Goal: Transaction & Acquisition: Book appointment/travel/reservation

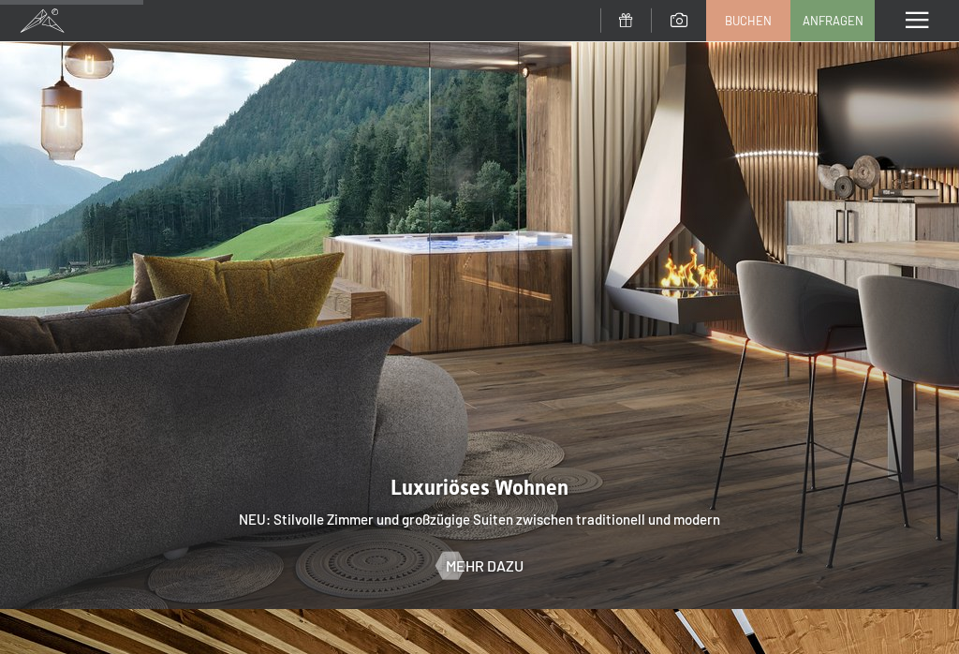
scroll to position [1446, 0]
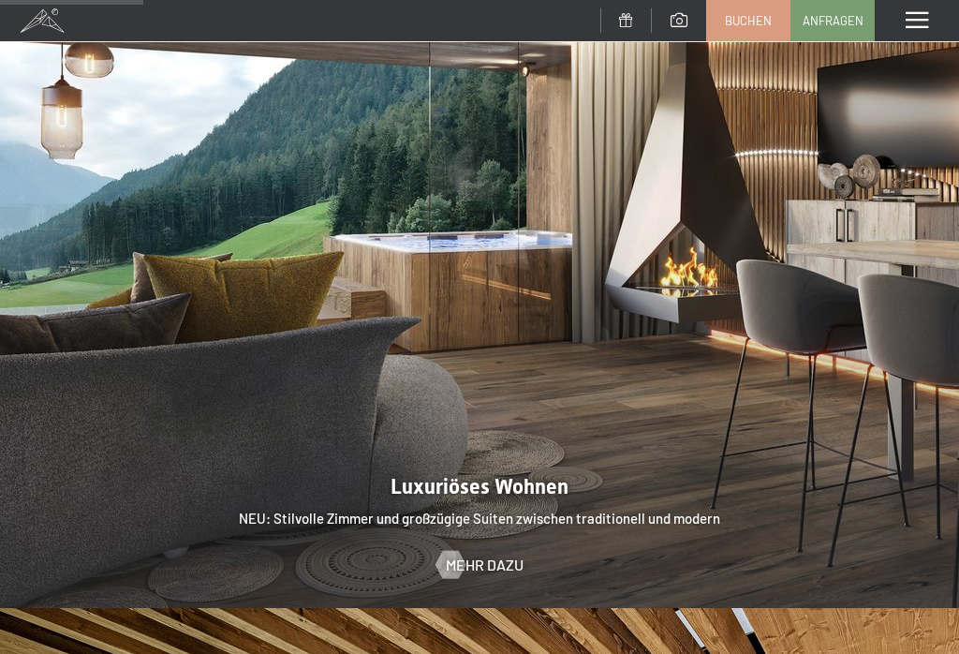
click at [913, 10] on div "Menü" at bounding box center [917, 20] width 84 height 41
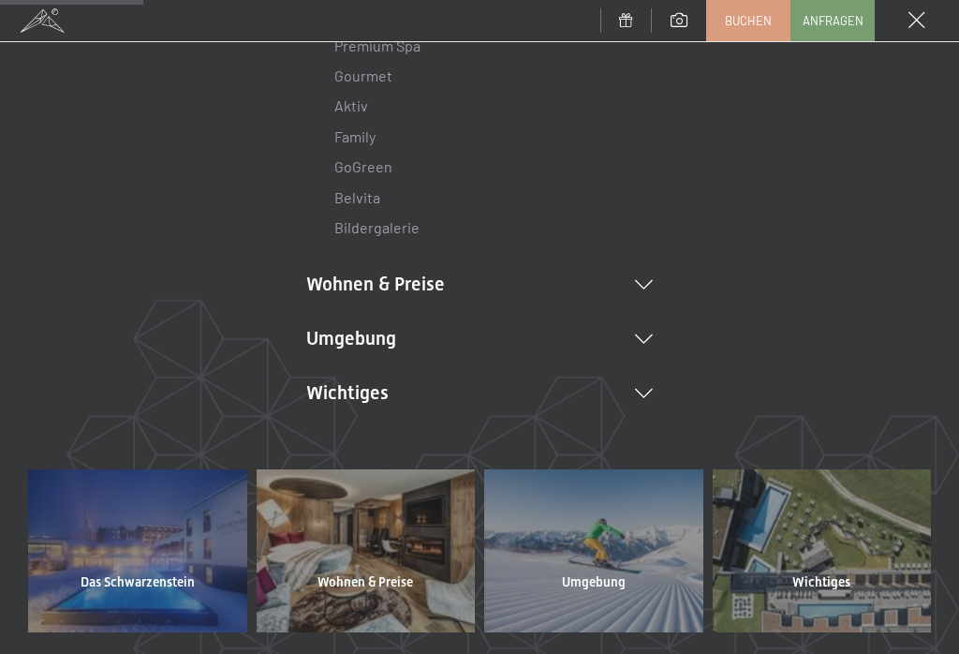
scroll to position [271, 0]
click at [345, 559] on div at bounding box center [366, 549] width 219 height 163
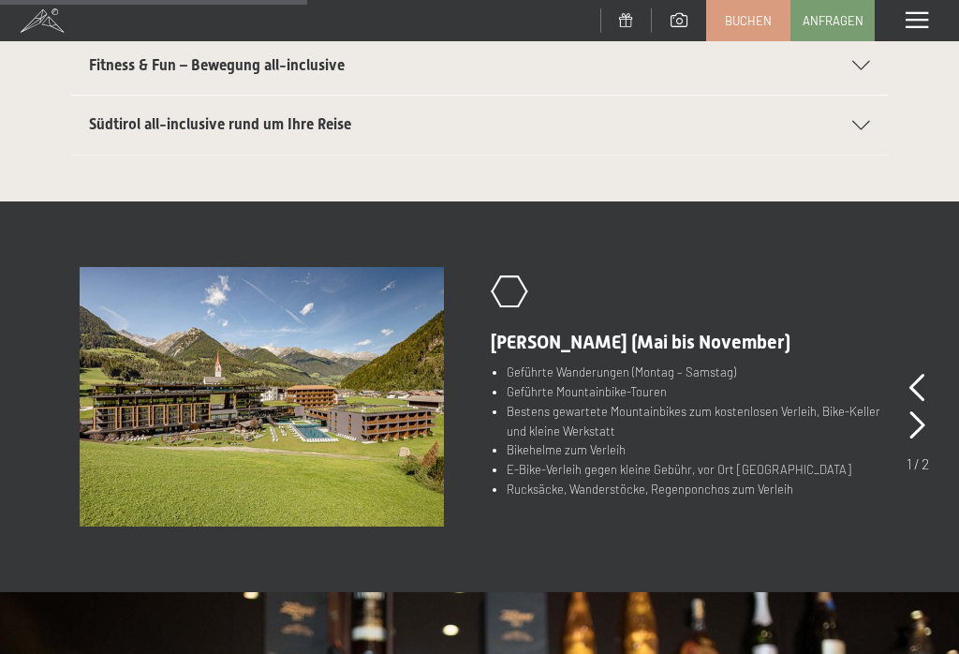
scroll to position [725, 0]
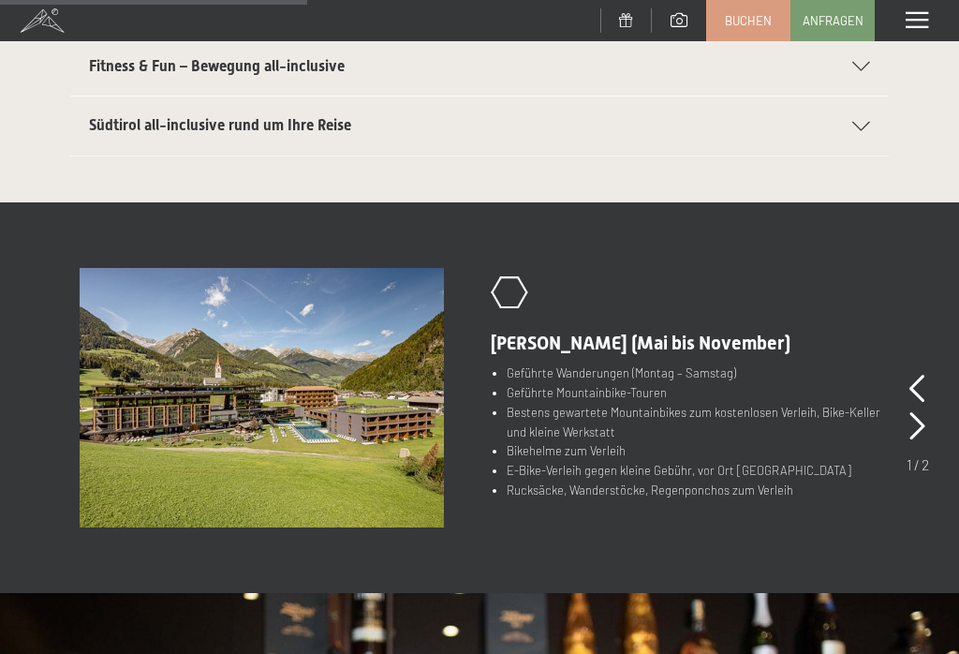
click at [348, 392] on span "Einwilligung Marketing*" at bounding box center [379, 382] width 155 height 19
click at [292, 392] on input "Einwilligung Marketing*" at bounding box center [283, 382] width 19 height 19
checkbox input "false"
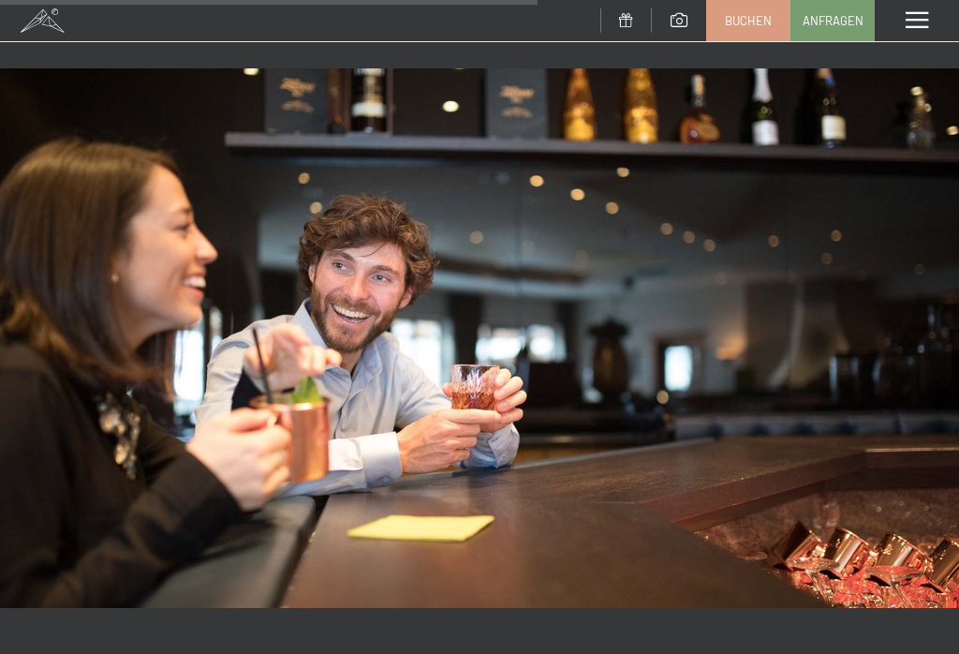
scroll to position [1253, 0]
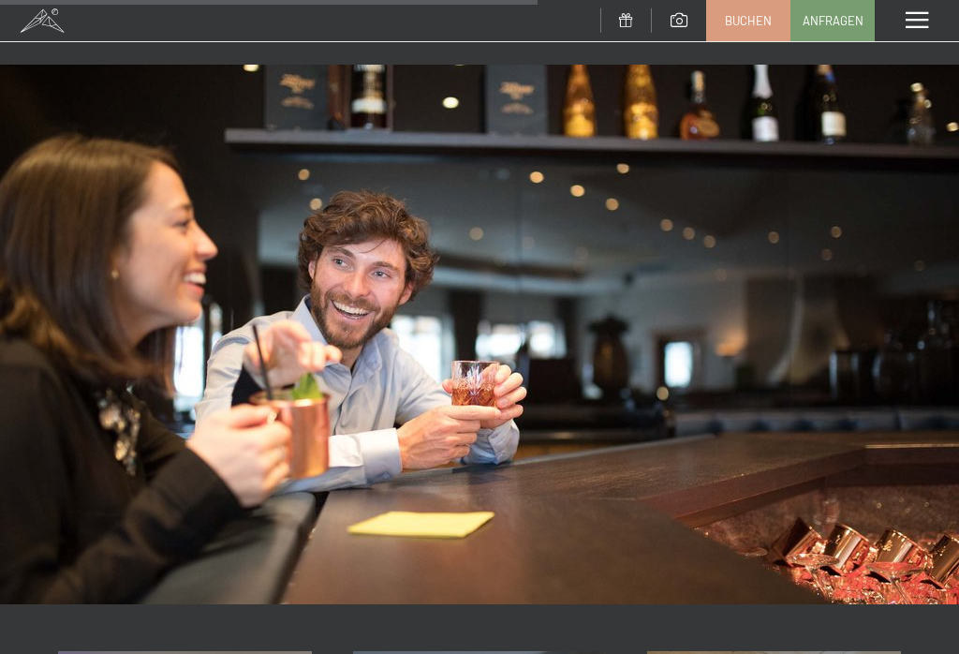
click at [941, 9] on div "Menü" at bounding box center [917, 20] width 84 height 41
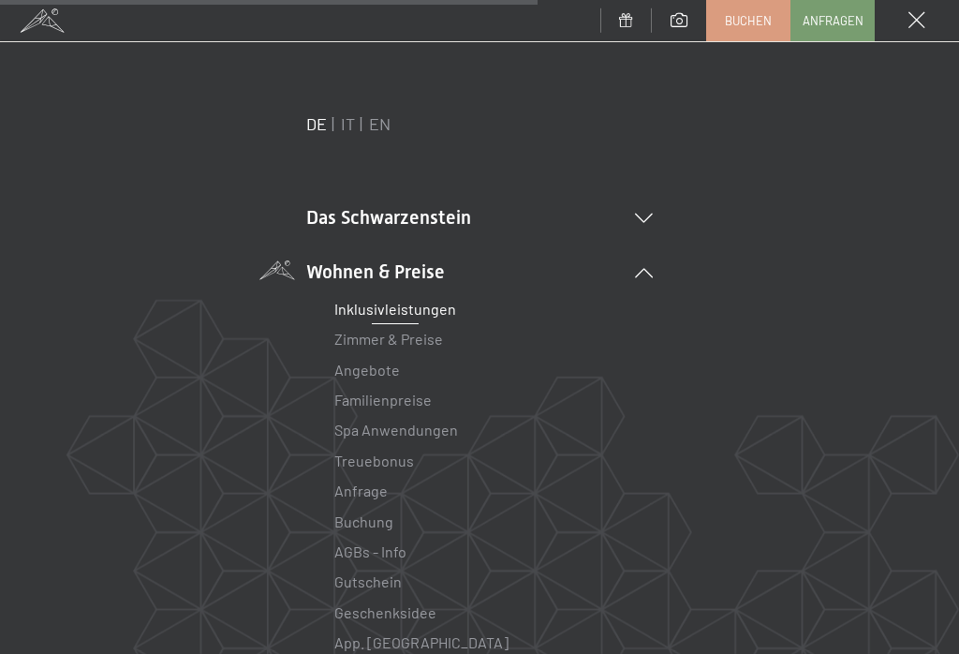
click at [910, 19] on span at bounding box center [917, 20] width 17 height 17
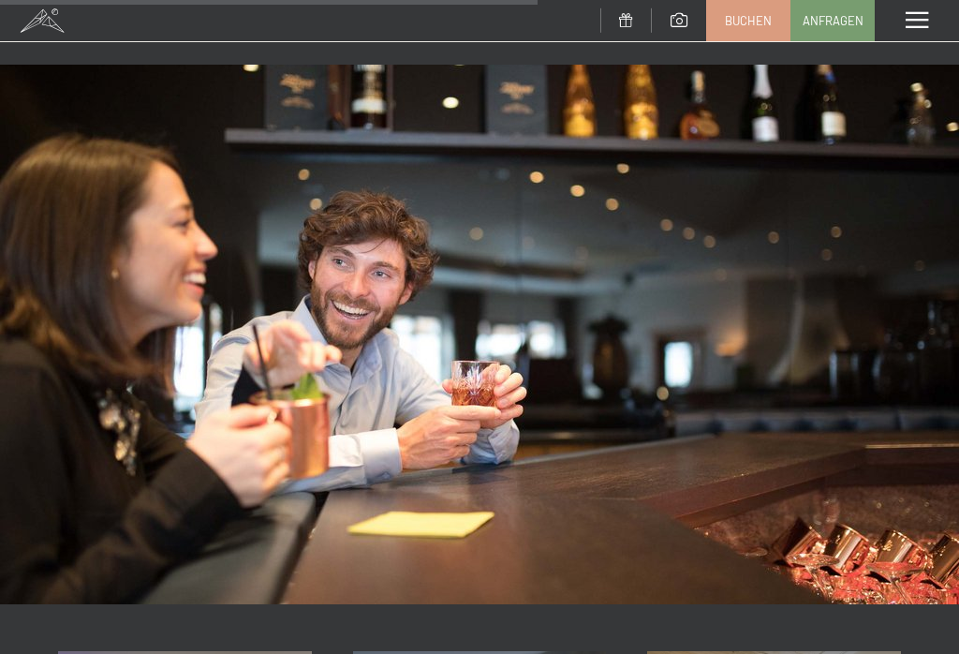
click at [913, 21] on span at bounding box center [917, 20] width 22 height 17
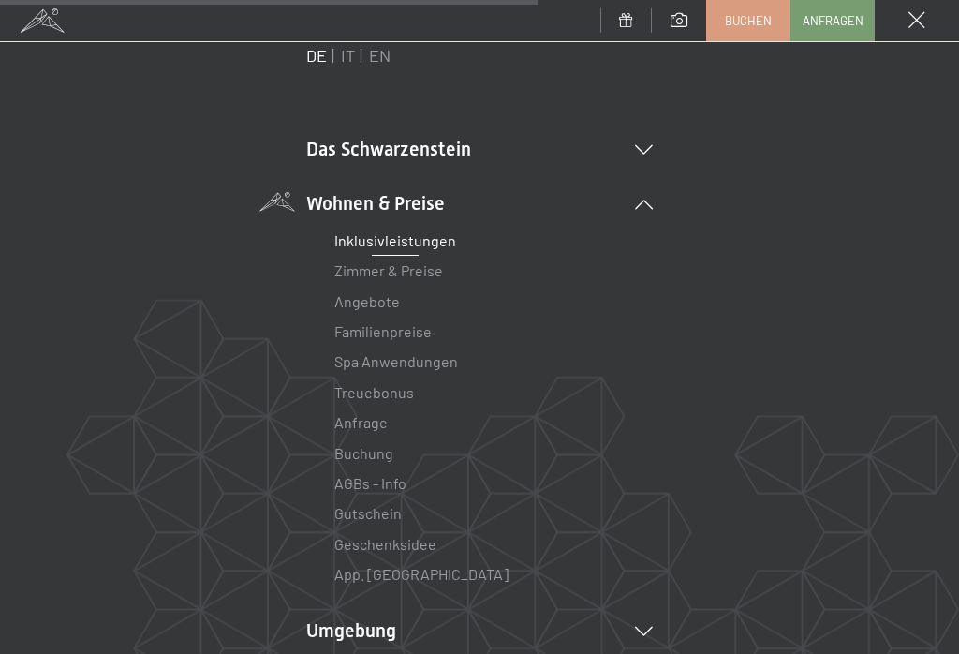
scroll to position [68, 0]
click at [399, 274] on link "Zimmer & Preise" at bounding box center [388, 270] width 109 height 18
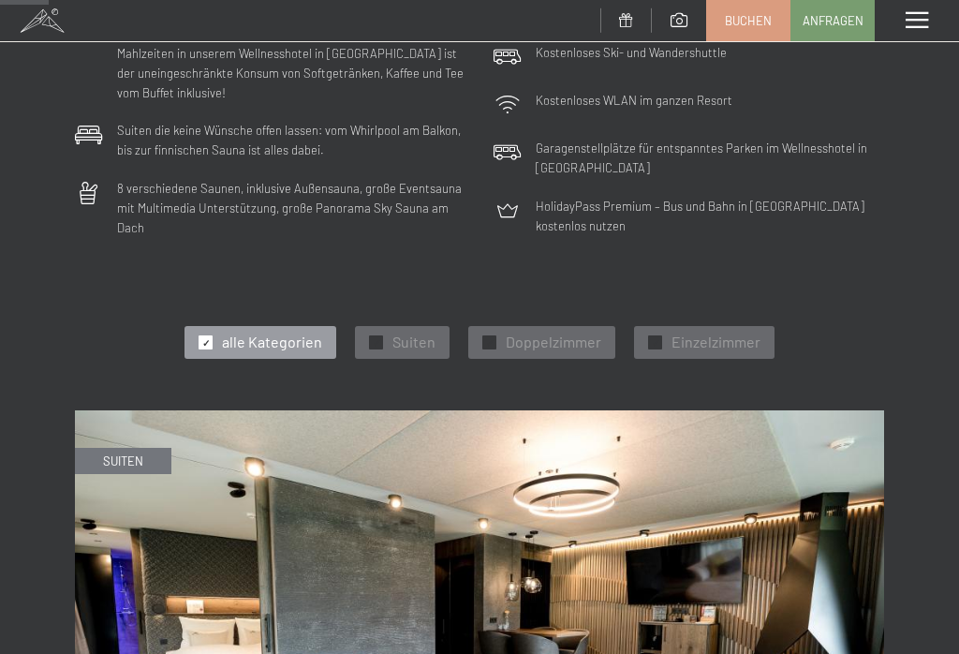
scroll to position [446, 0]
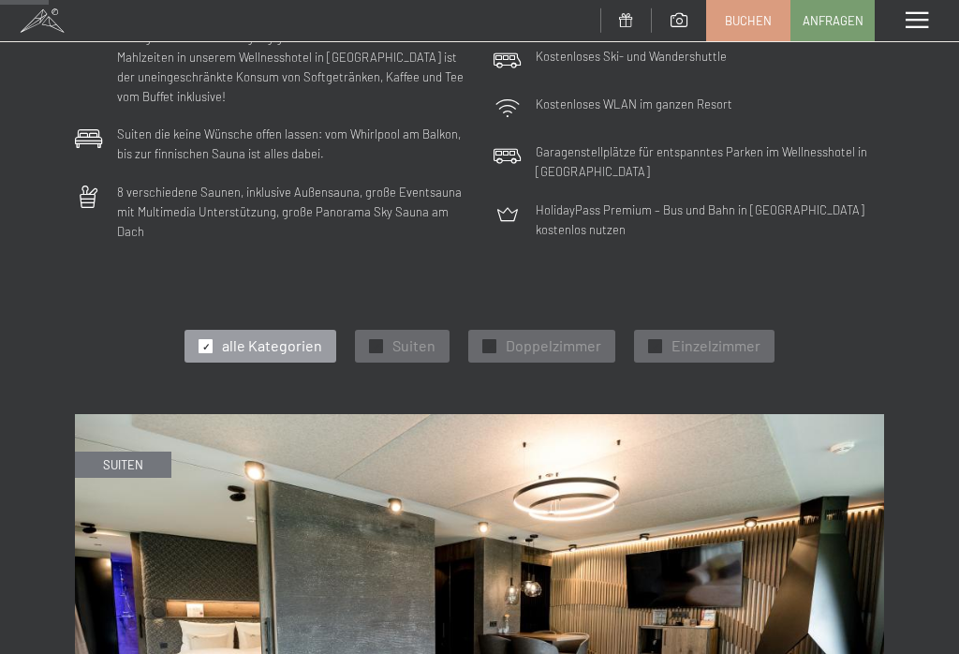
click at [543, 339] on span "Doppelzimmer" at bounding box center [554, 345] width 96 height 21
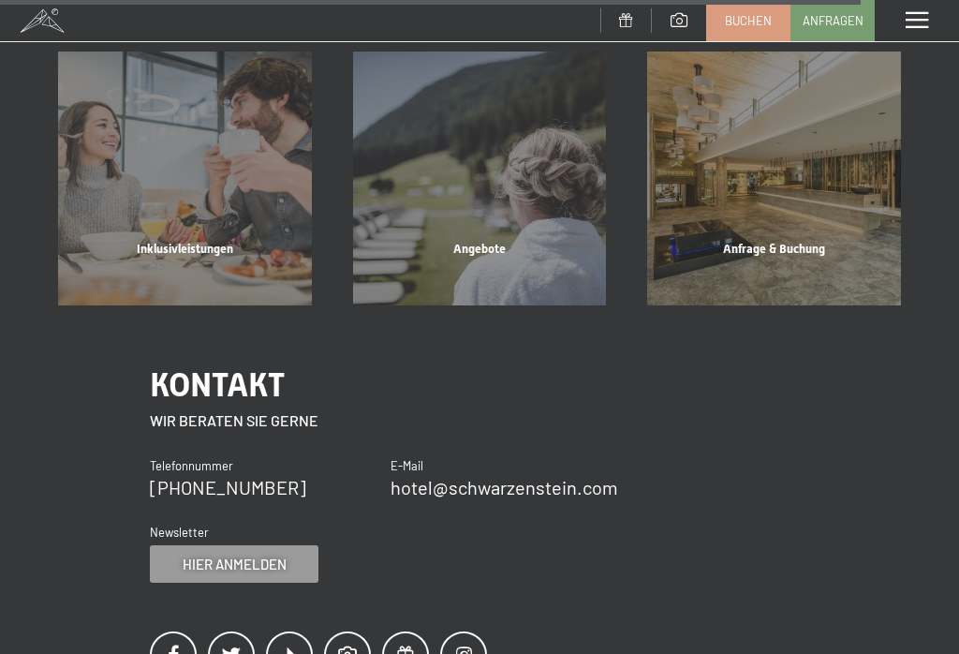
scroll to position [3894, 0]
click at [484, 240] on div "Angebote" at bounding box center [480, 272] width 295 height 64
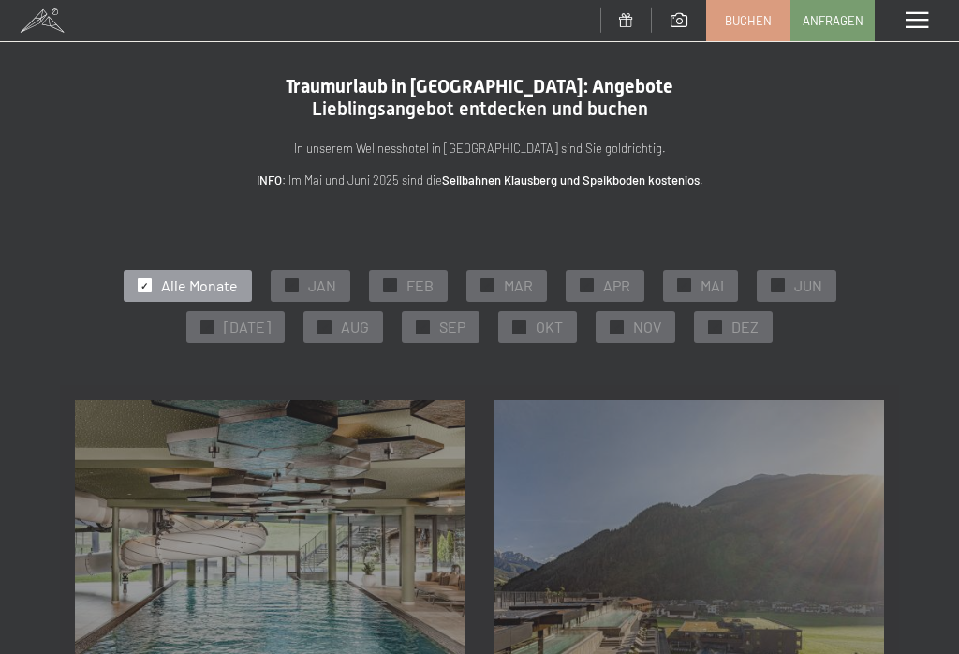
click at [510, 286] on span "MAR" at bounding box center [518, 285] width 29 height 21
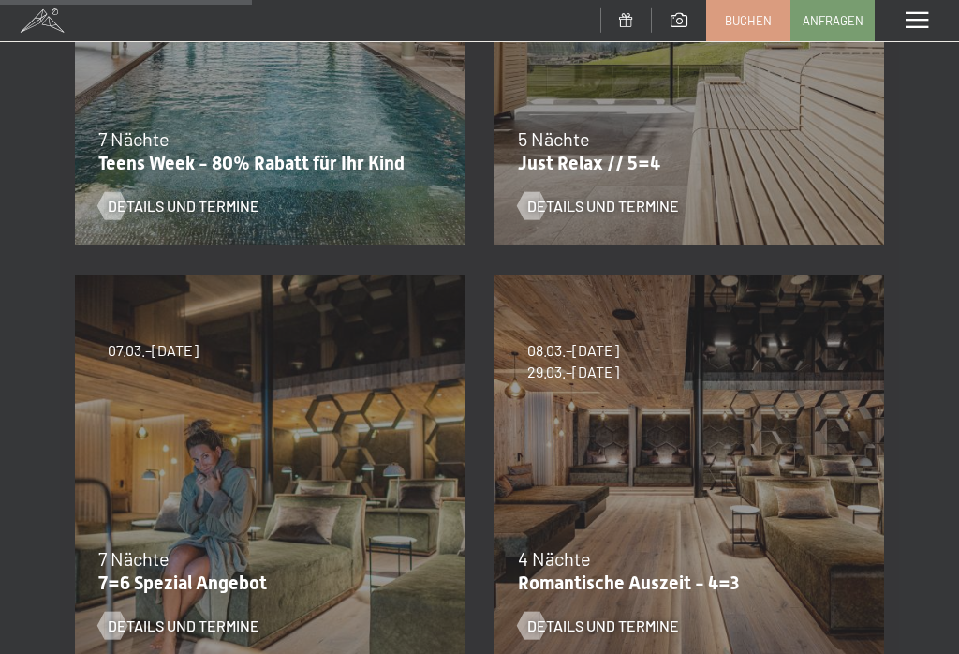
scroll to position [541, 0]
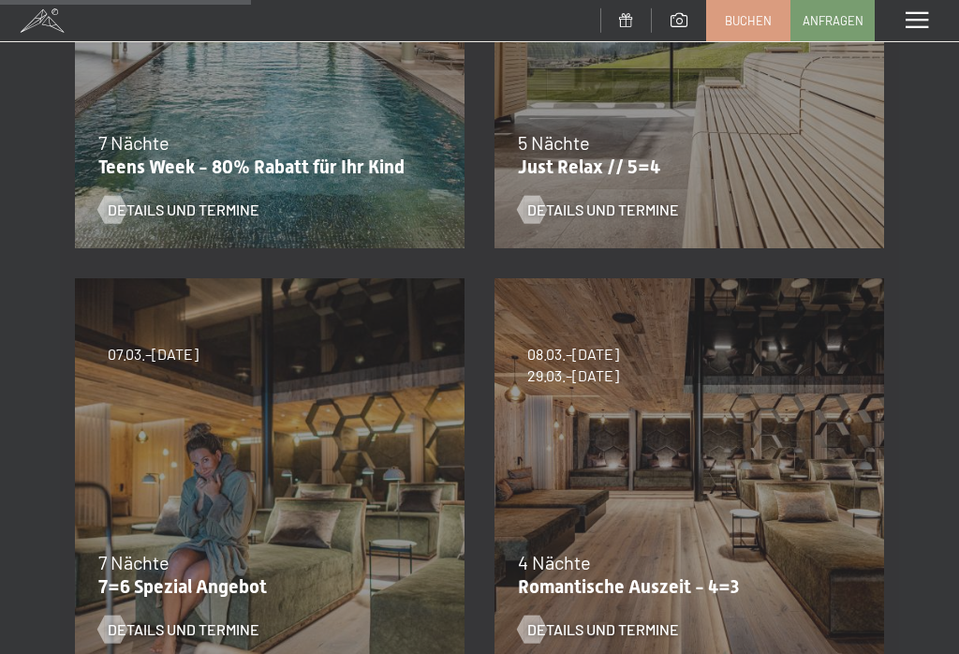
click at [539, 625] on div at bounding box center [532, 629] width 16 height 28
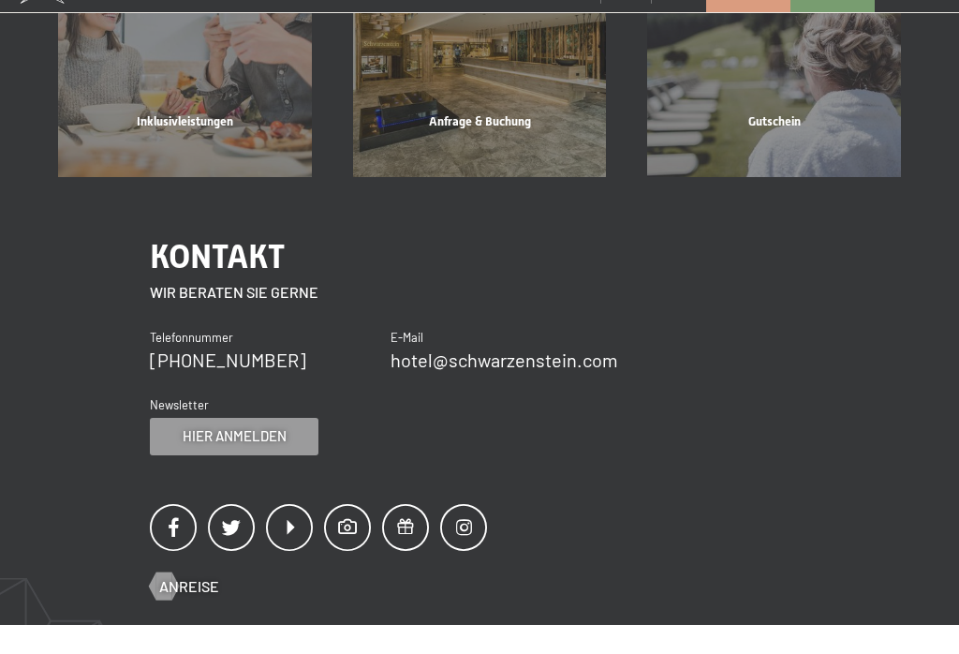
scroll to position [1815, 0]
